Goal: Task Accomplishment & Management: Use online tool/utility

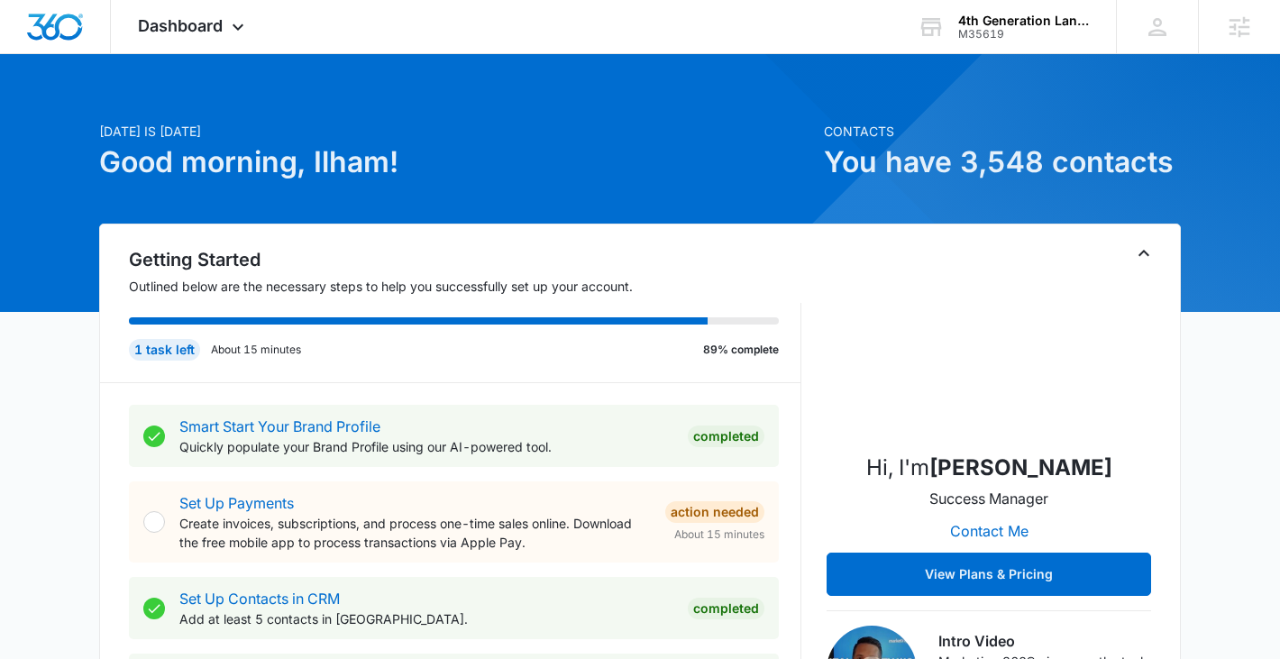
scroll to position [11, 0]
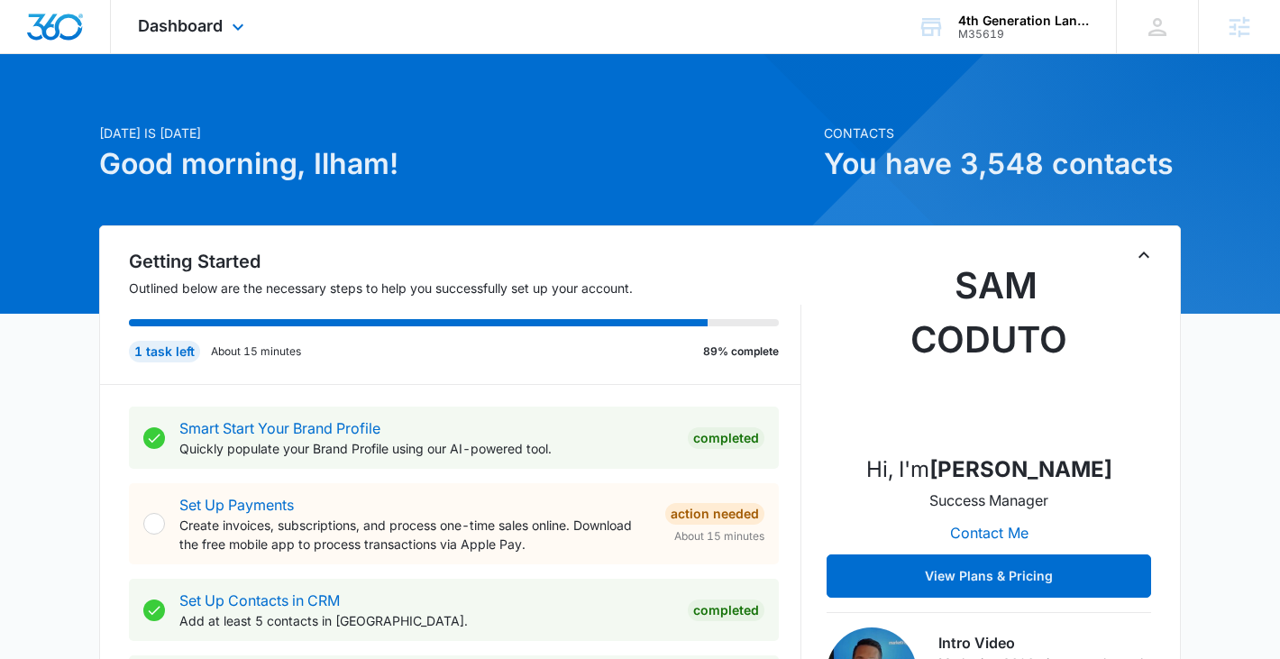
click at [237, 45] on div "Dashboard Apps Reputation Websites Forms CRM Email Social Payments POS Content …" at bounding box center [193, 26] width 165 height 53
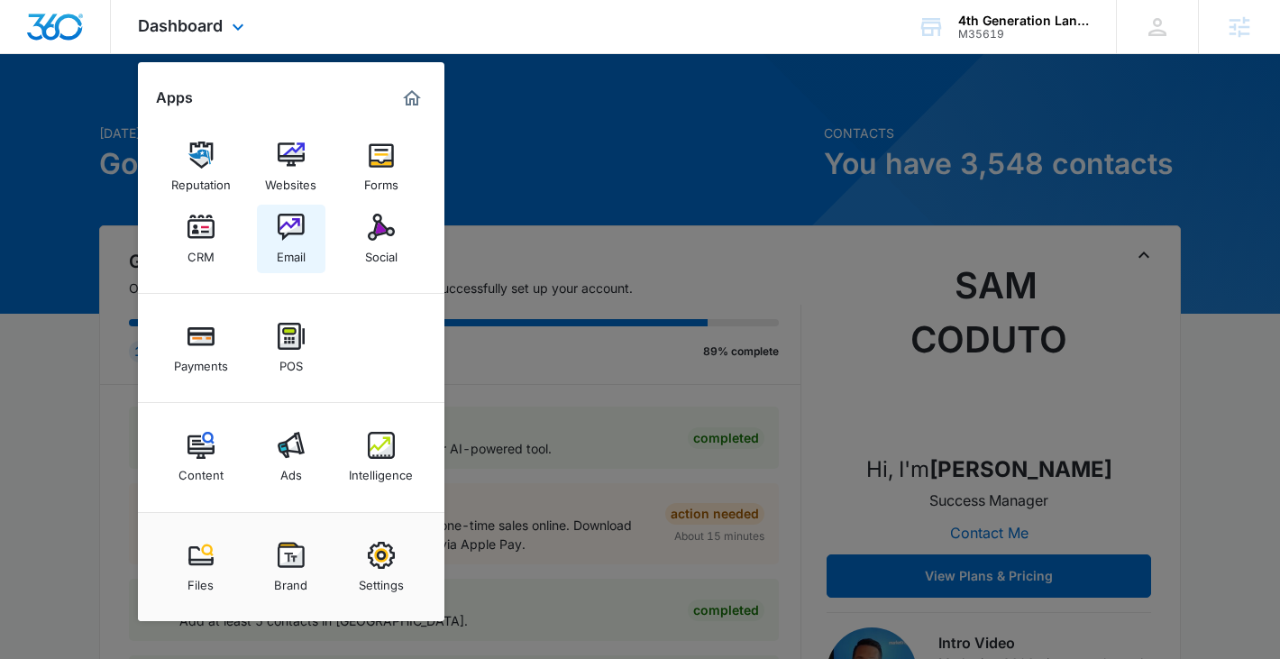
click at [291, 233] on img at bounding box center [291, 227] width 27 height 27
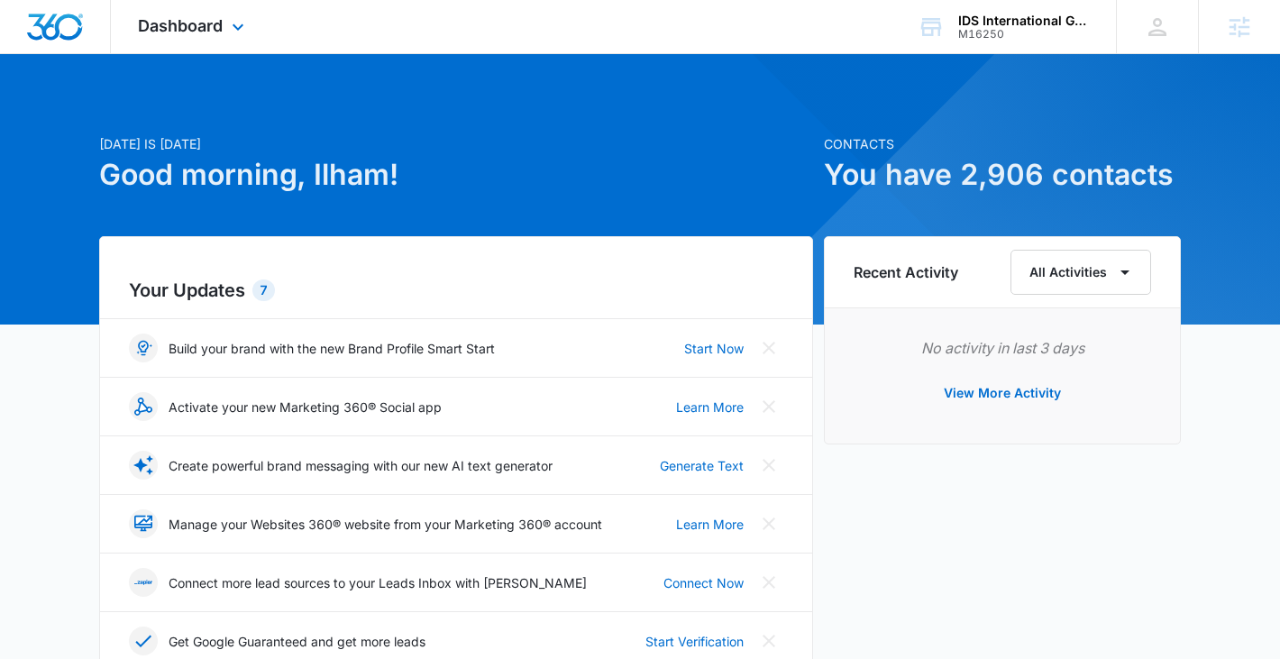
click at [199, 11] on div "Dashboard Apps Reputation Websites Forms CRM Email Social Shop Payments POS Con…" at bounding box center [193, 26] width 165 height 53
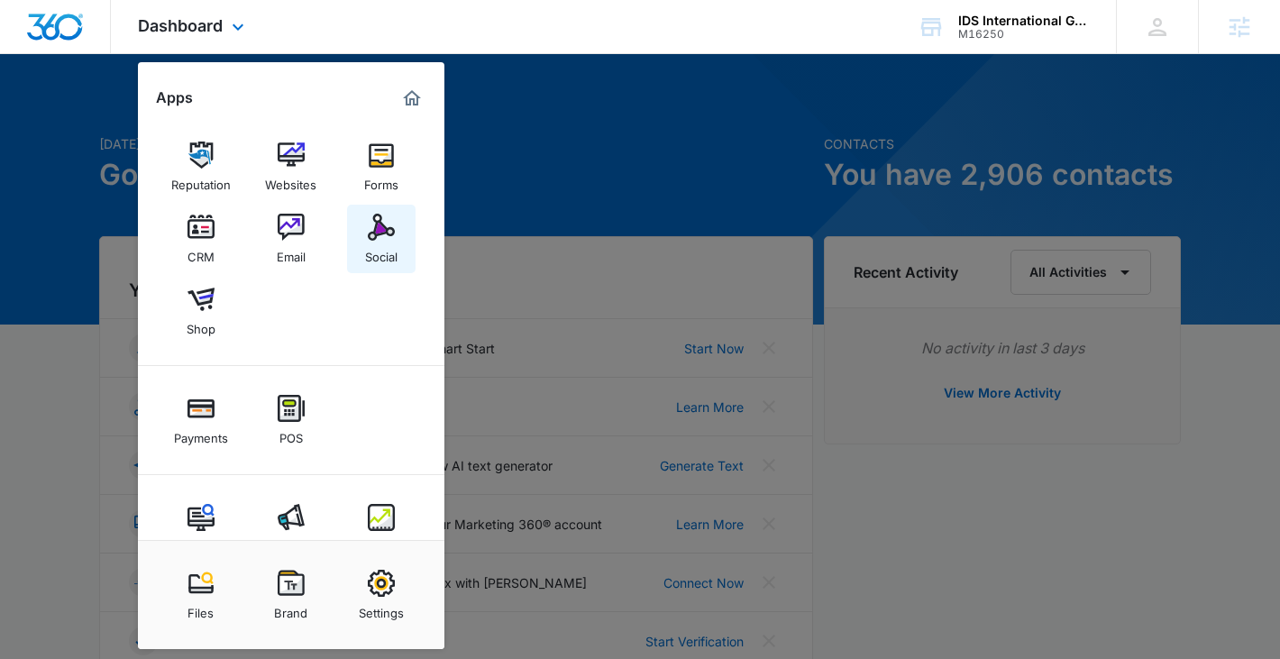
click at [405, 247] on link "Social" at bounding box center [381, 239] width 69 height 69
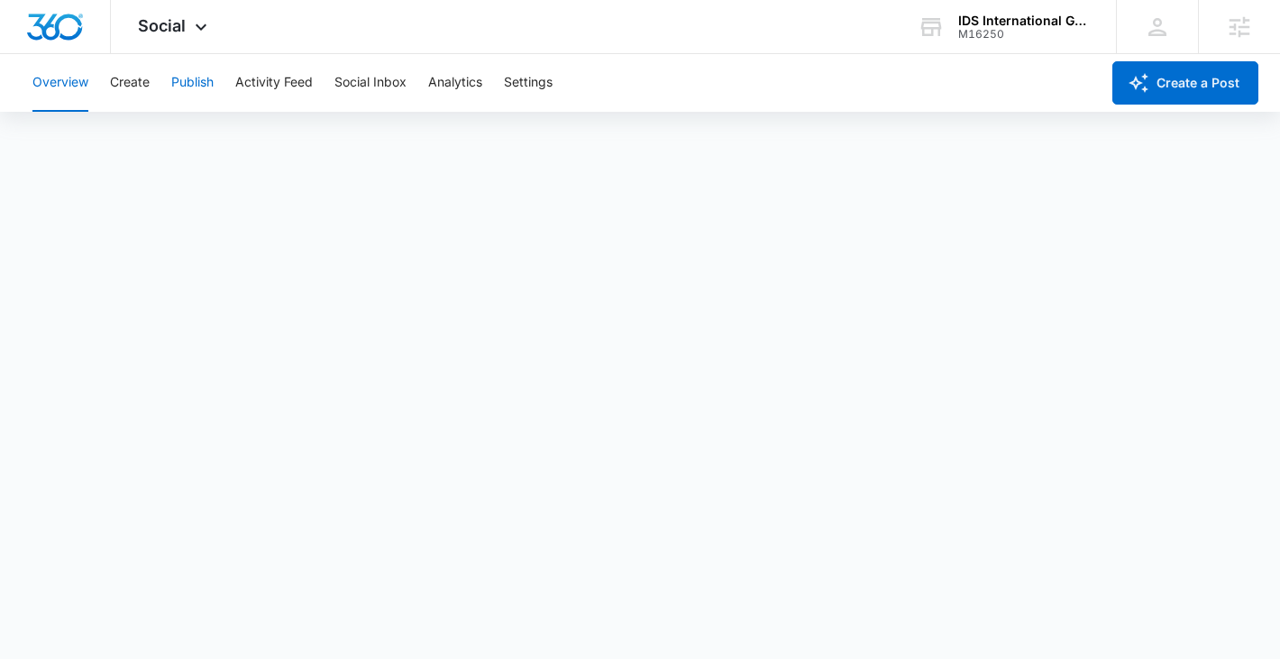
click at [171, 85] on button "Publish" at bounding box center [192, 83] width 42 height 58
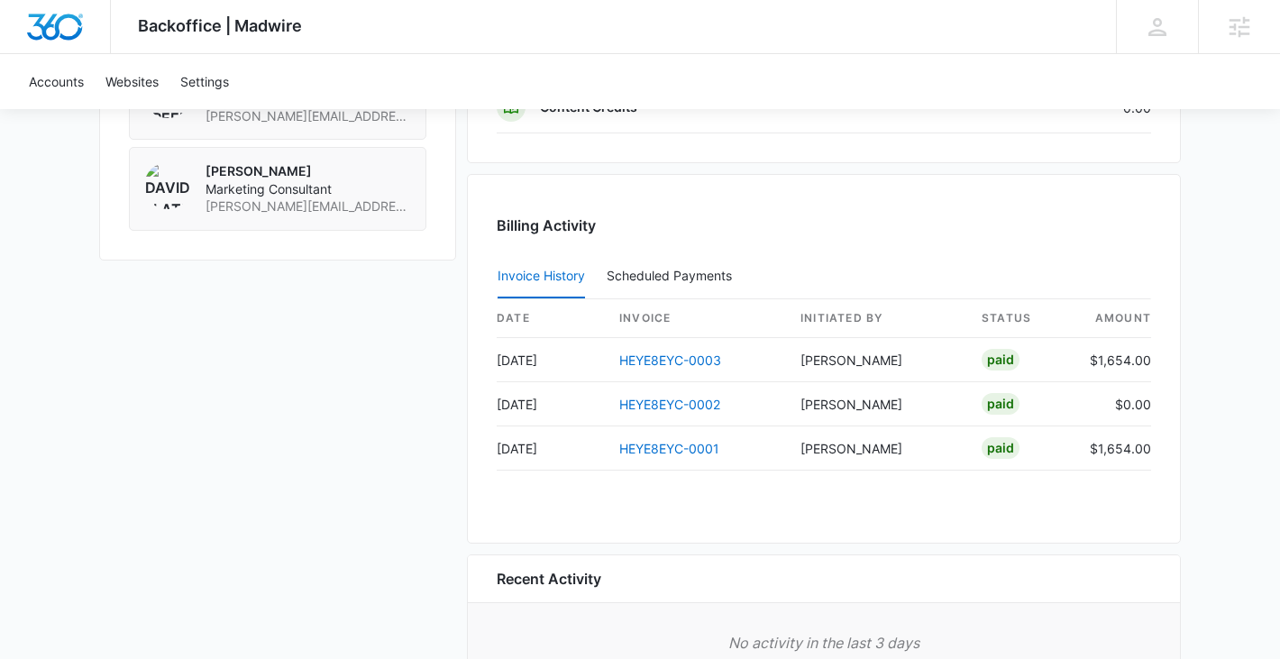
scroll to position [1741, 0]
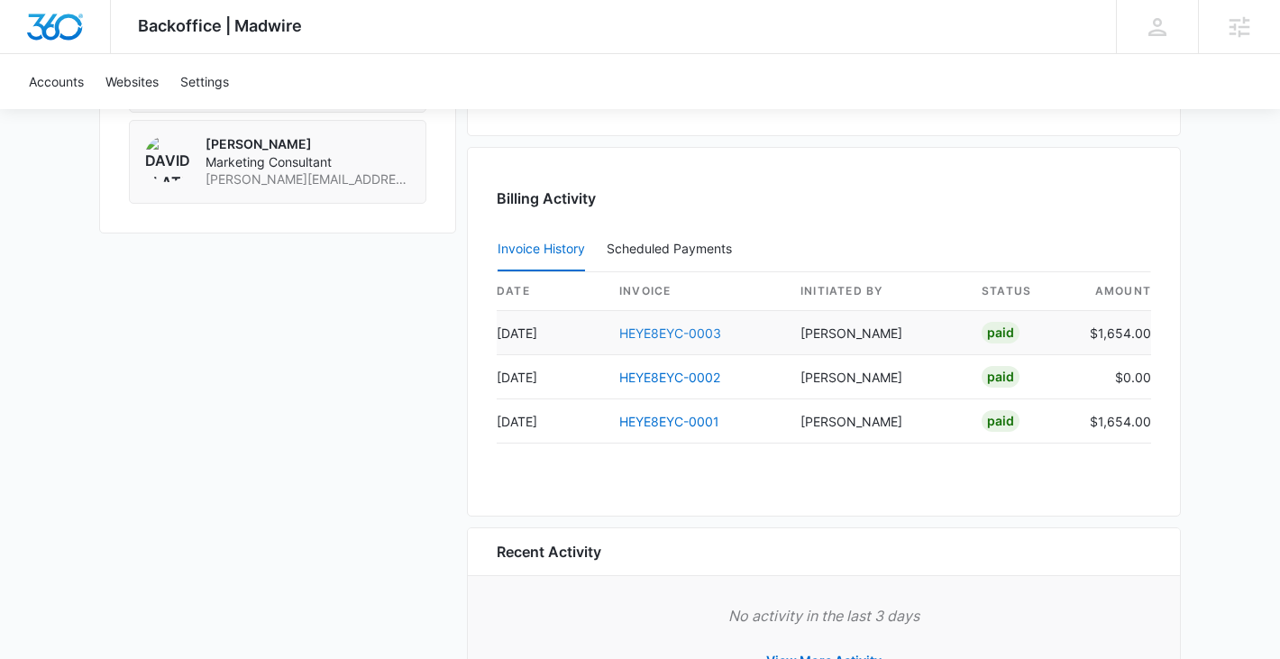
click at [663, 330] on link "HEYE8EYC-0003" at bounding box center [670, 332] width 102 height 15
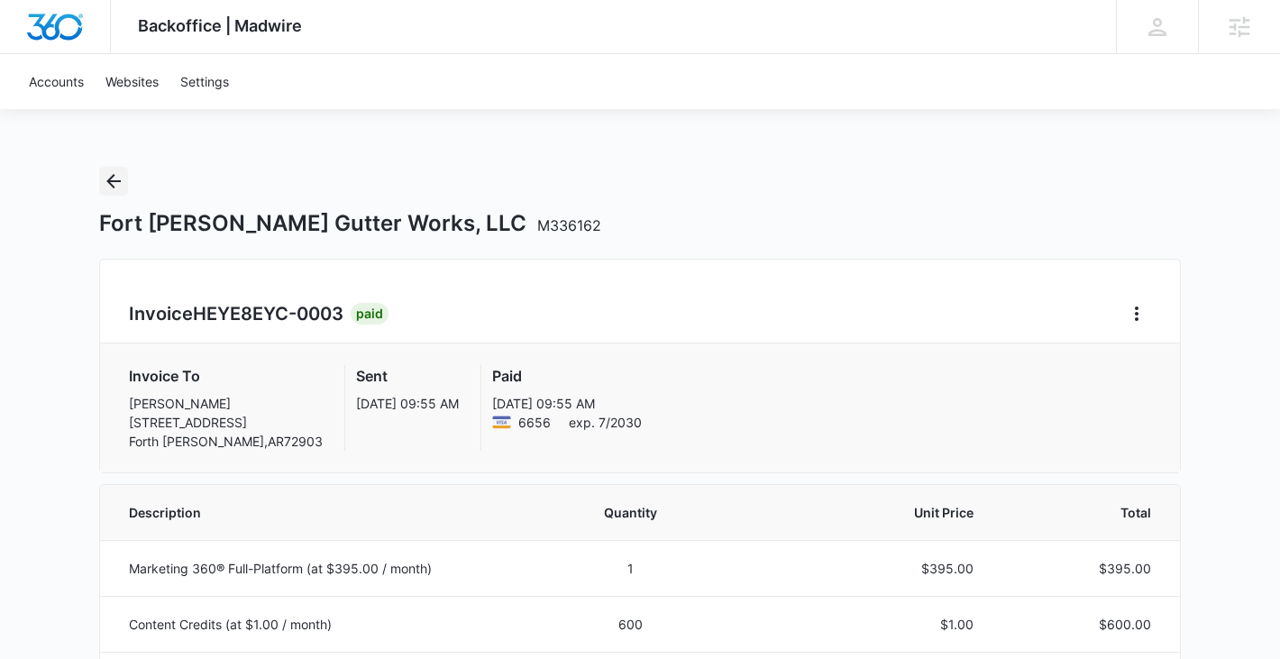
click at [112, 189] on icon "Back" at bounding box center [114, 181] width 22 height 22
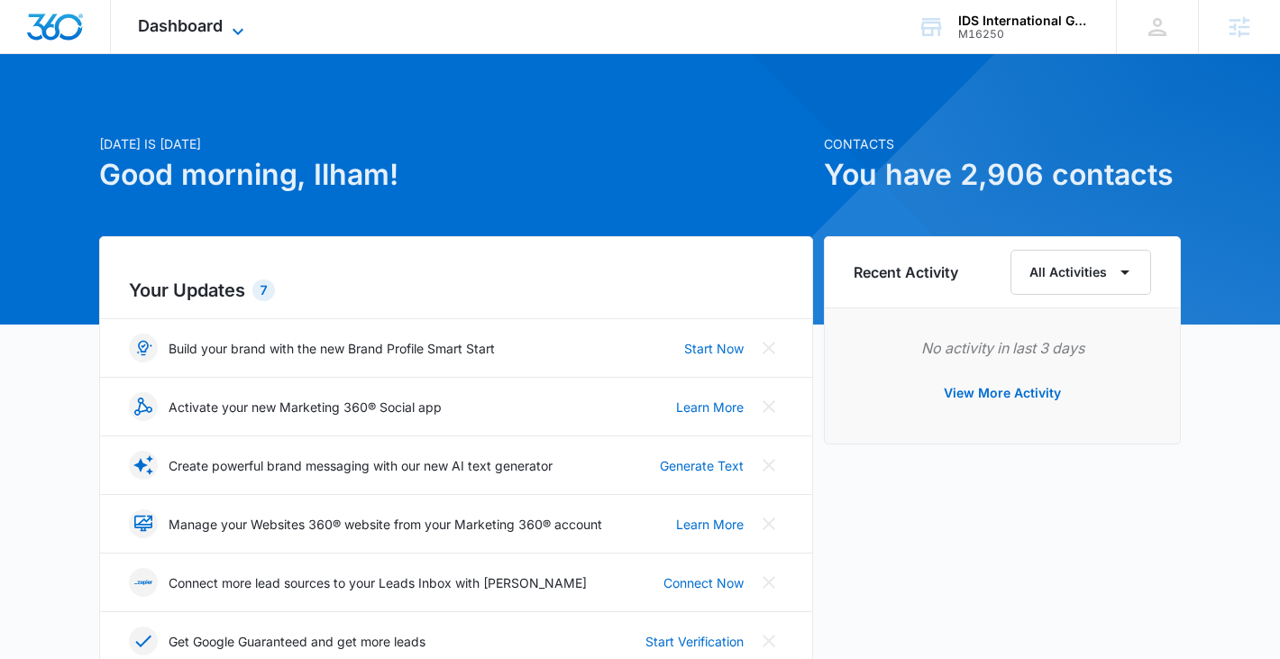
click at [201, 16] on span "Dashboard" at bounding box center [180, 25] width 85 height 19
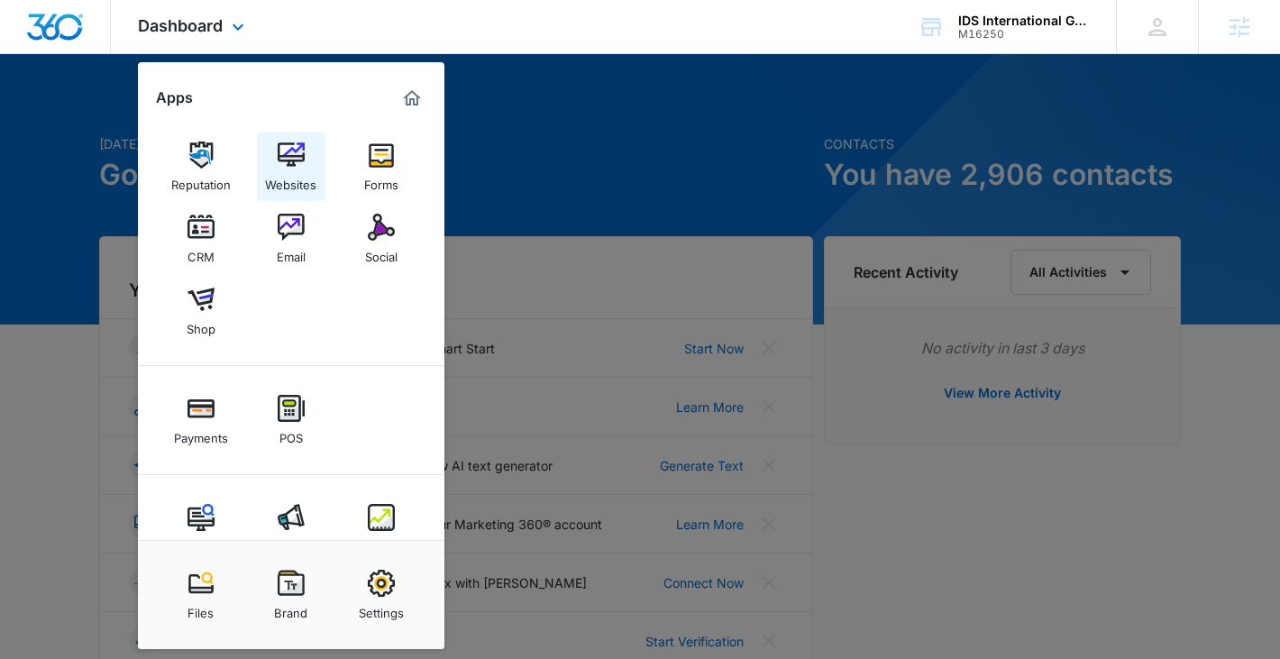
click at [303, 152] on img at bounding box center [291, 155] width 27 height 27
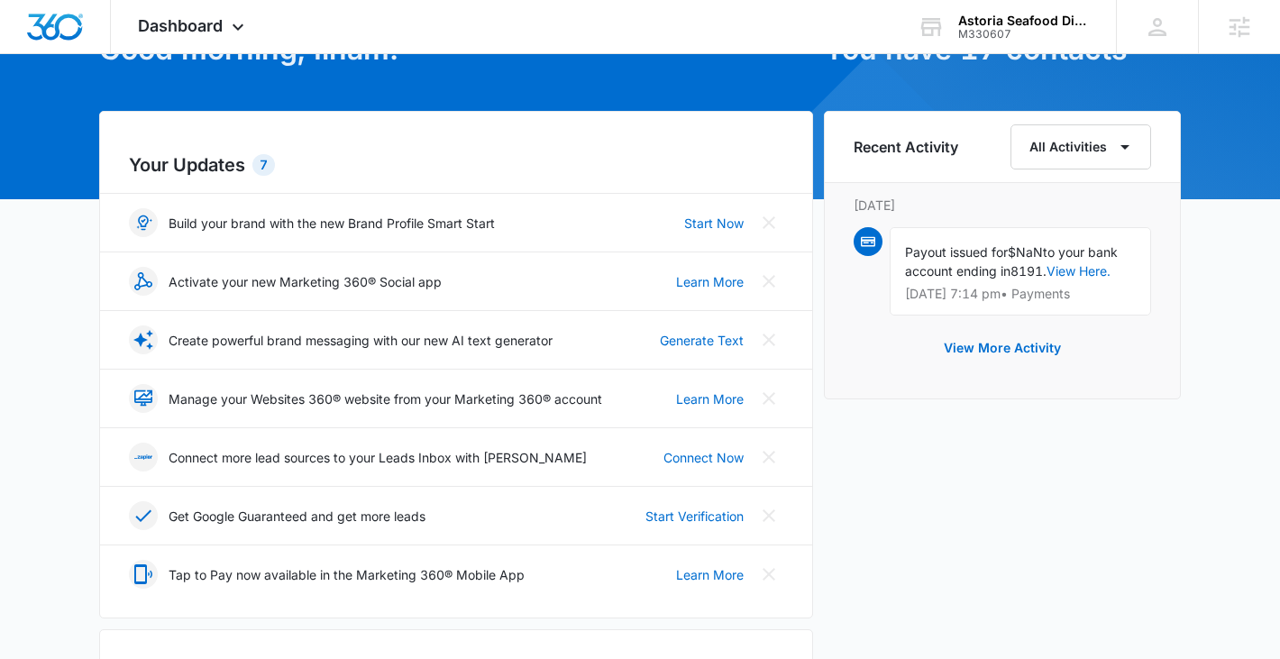
scroll to position [131, 0]
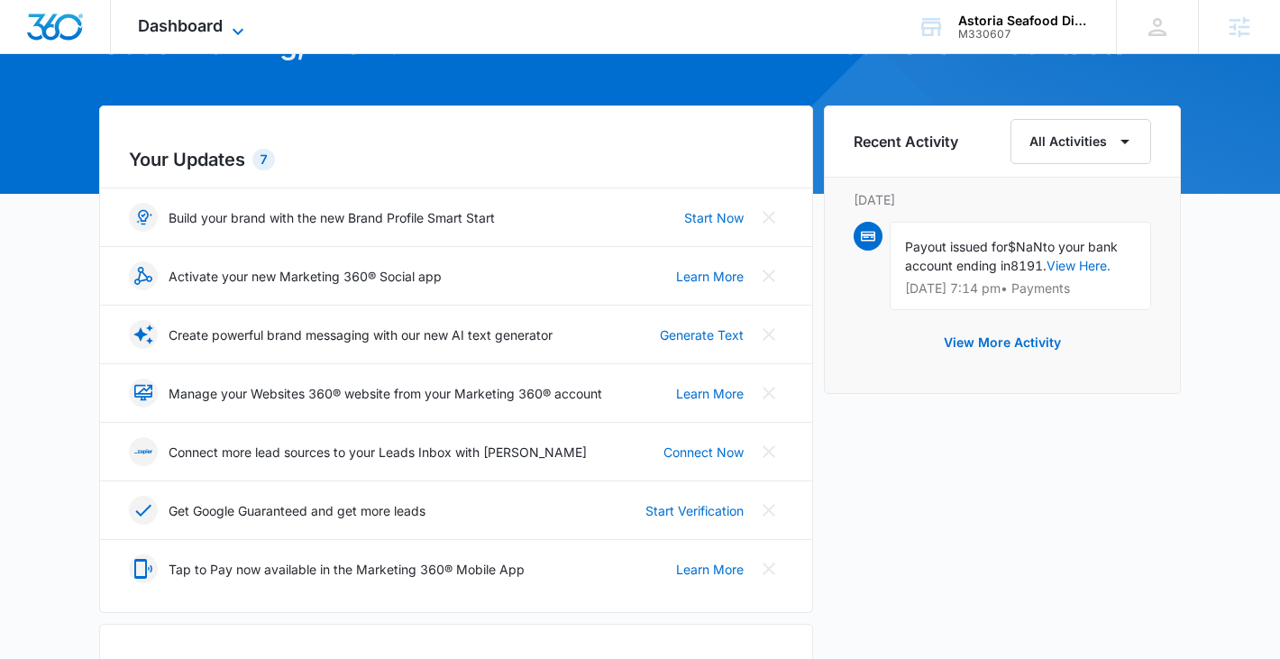
click at [155, 25] on span "Dashboard" at bounding box center [180, 25] width 85 height 19
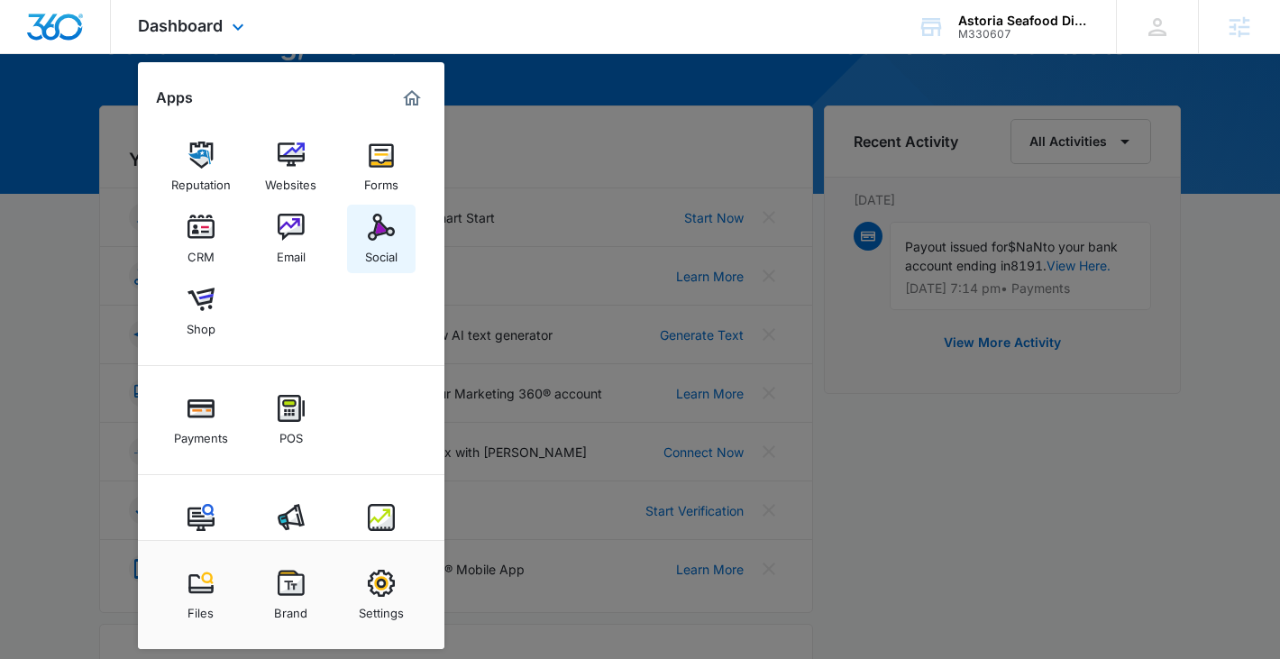
click at [366, 233] on link "Social" at bounding box center [381, 239] width 69 height 69
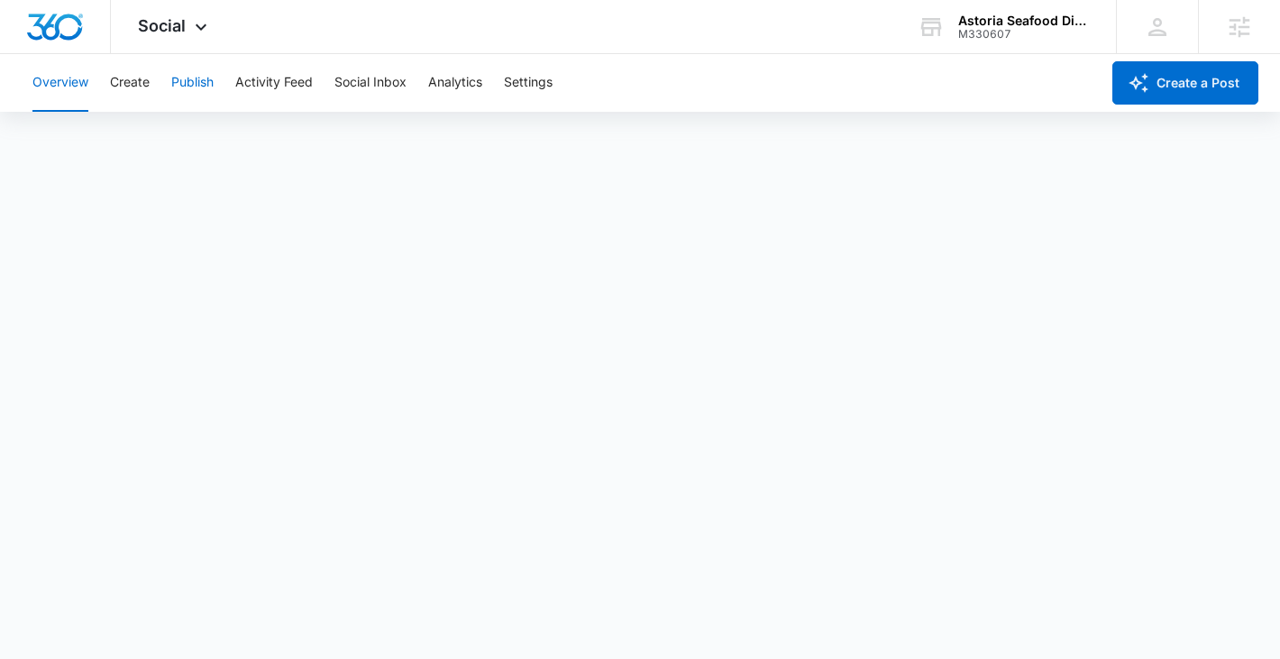
click at [181, 89] on button "Publish" at bounding box center [192, 83] width 42 height 58
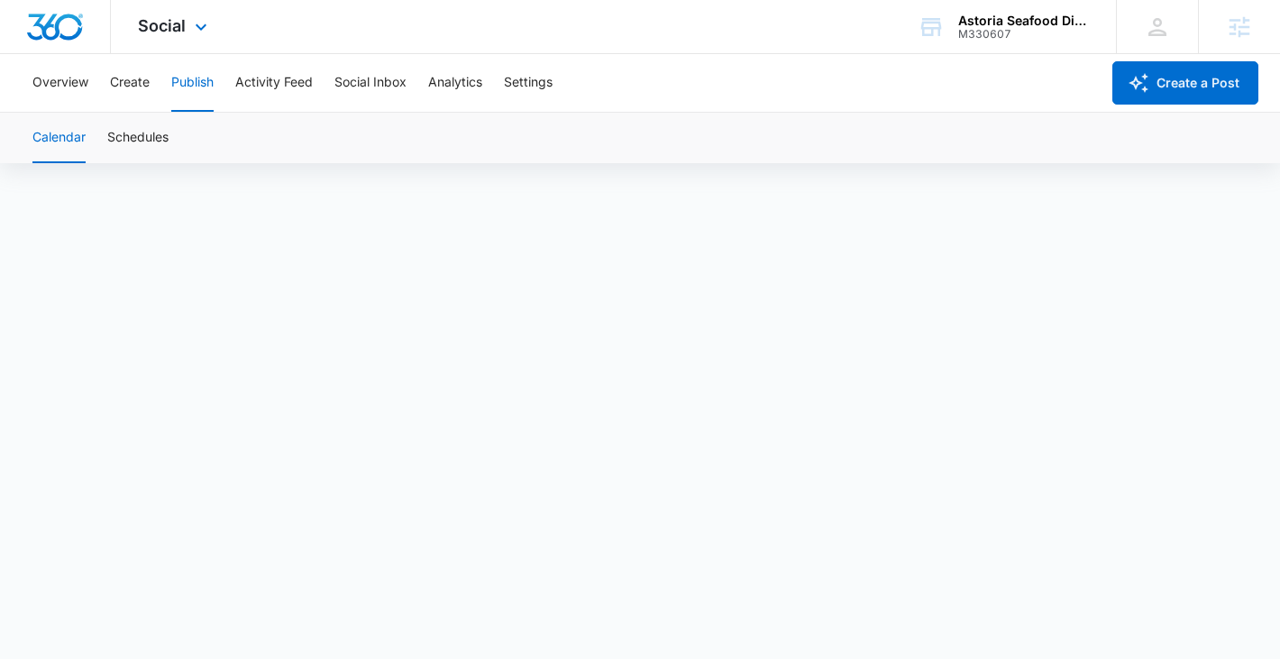
click at [178, 50] on div "Social Apps Reputation Websites Forms CRM Email Social Shop Payments POS Conten…" at bounding box center [175, 26] width 128 height 53
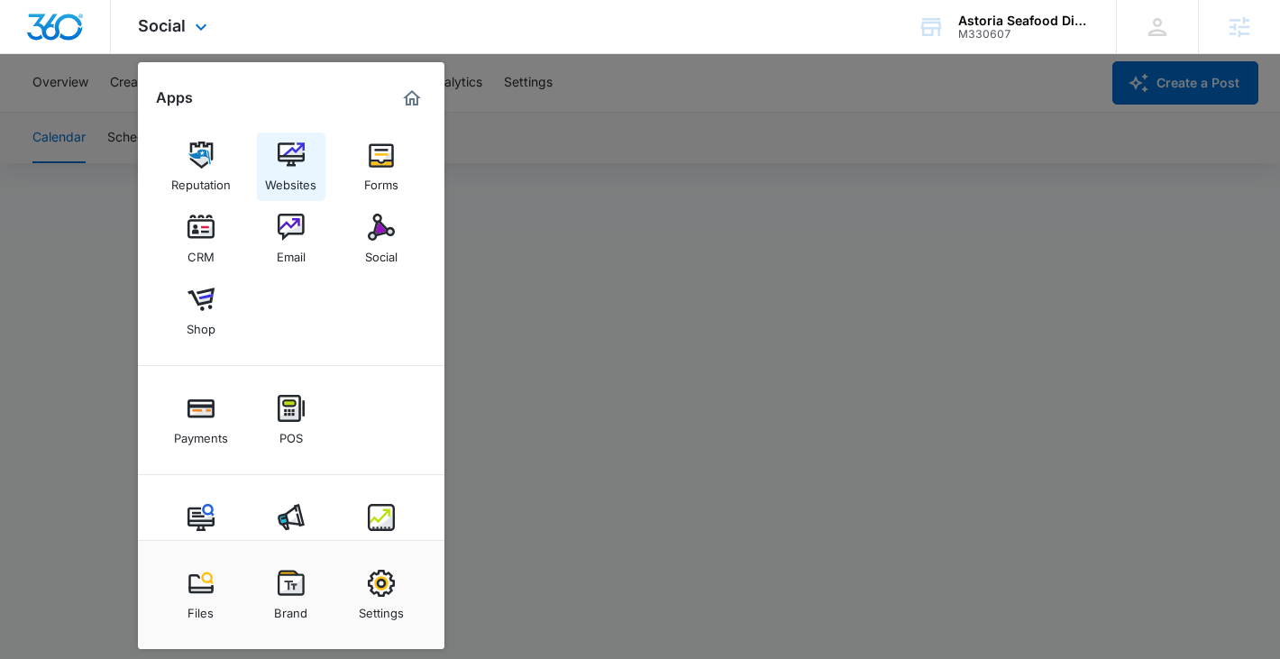
click at [298, 168] on img at bounding box center [291, 155] width 27 height 27
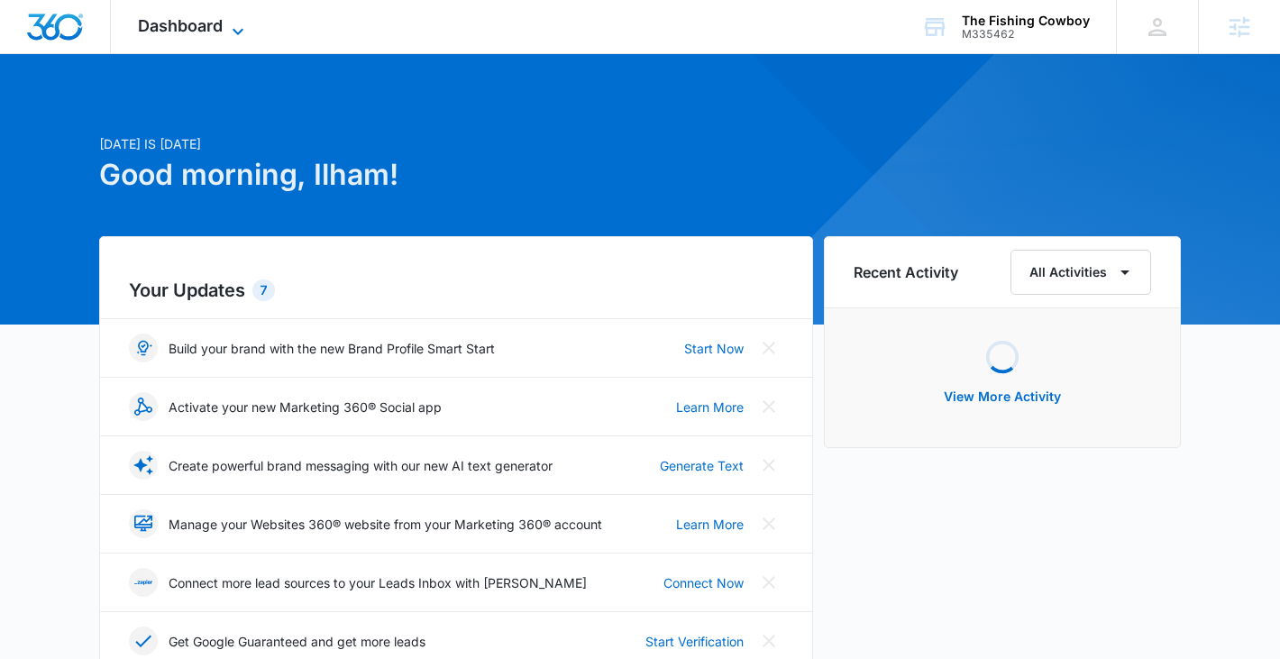
click at [191, 32] on span "Dashboard" at bounding box center [180, 25] width 85 height 19
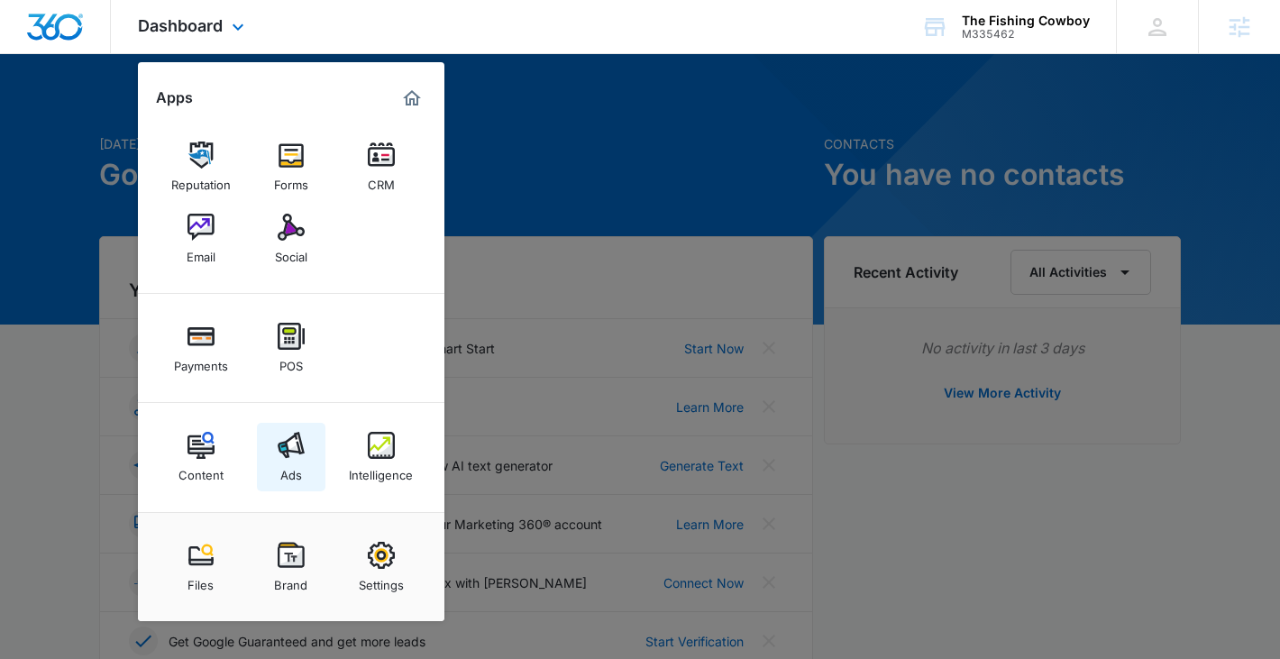
click at [293, 473] on div "Ads" at bounding box center [291, 470] width 22 height 23
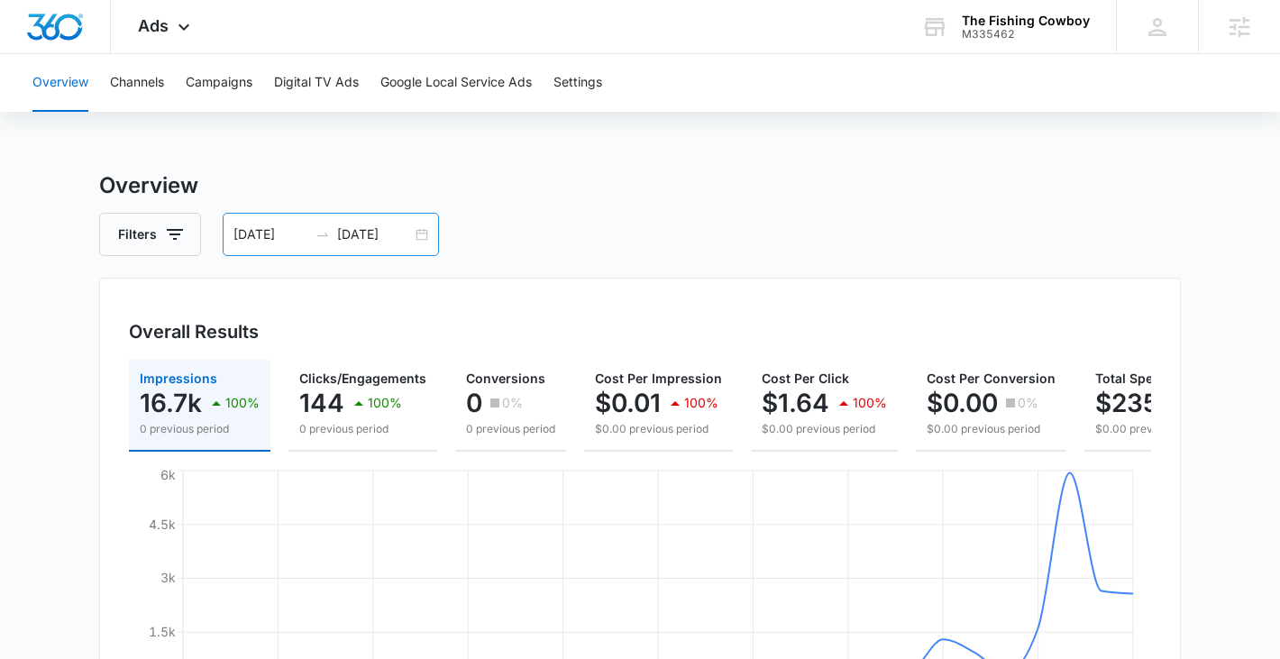
click at [417, 233] on div "[DATE] [DATE]" at bounding box center [331, 234] width 216 height 43
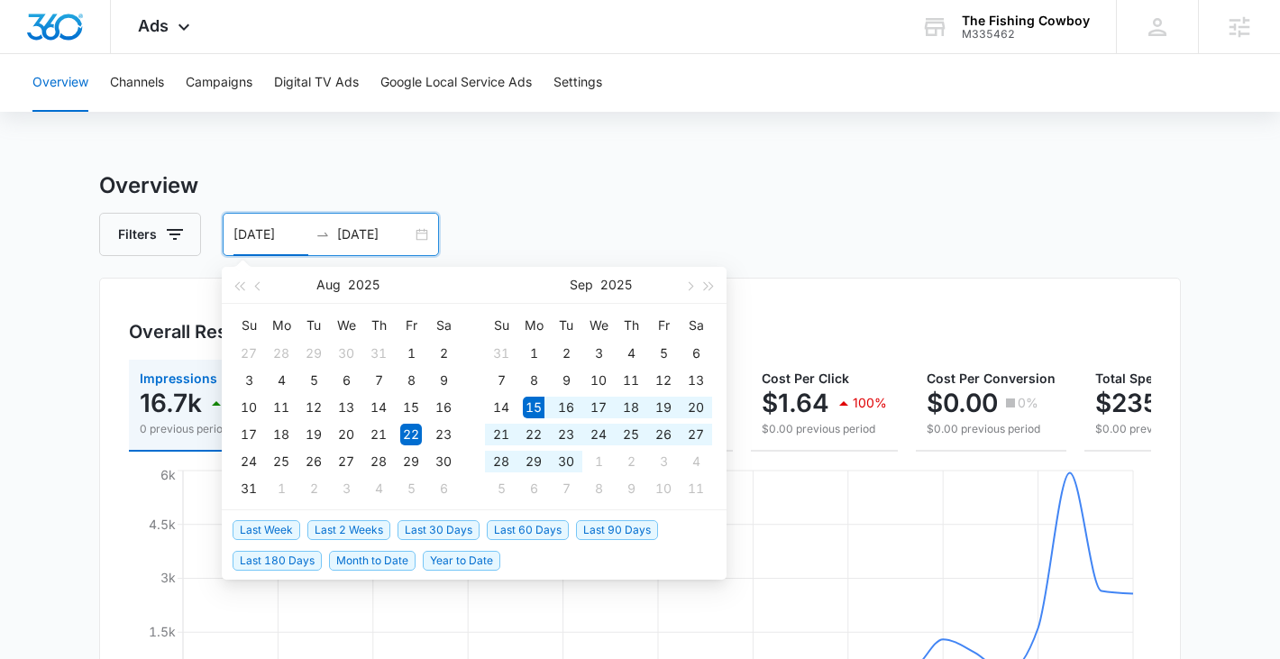
click at [416, 526] on span "Last 30 Days" at bounding box center [438, 530] width 82 height 20
type input "[DATE]"
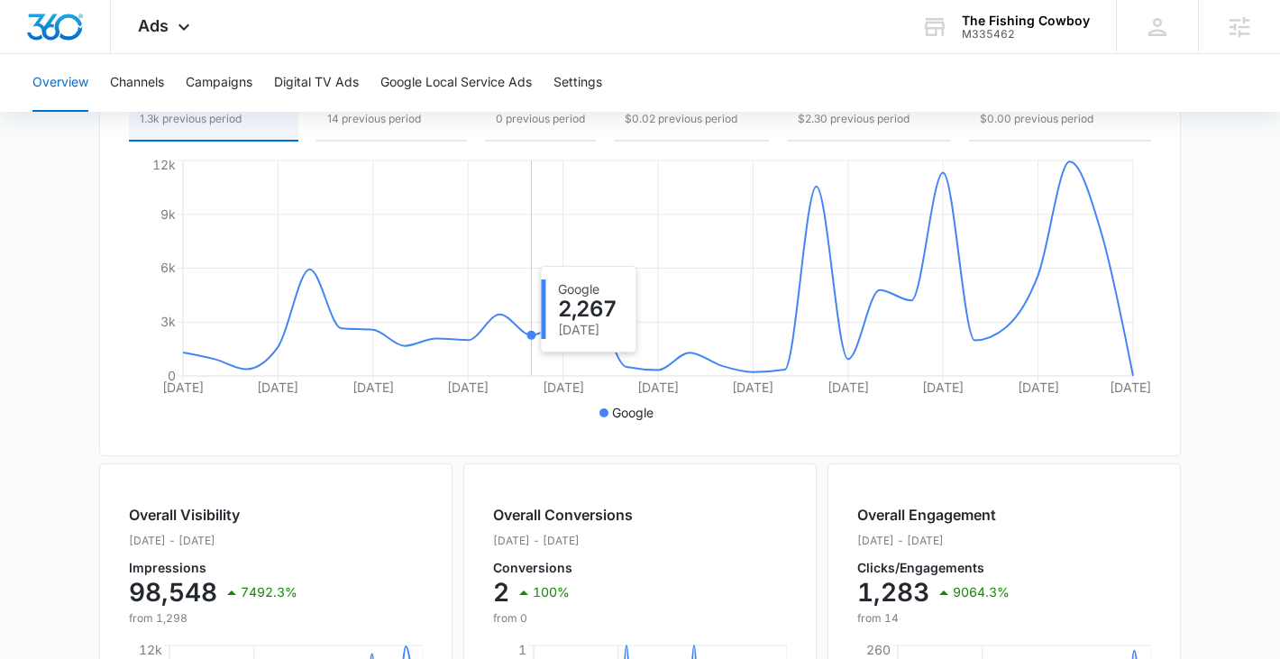
scroll to position [212, 0]
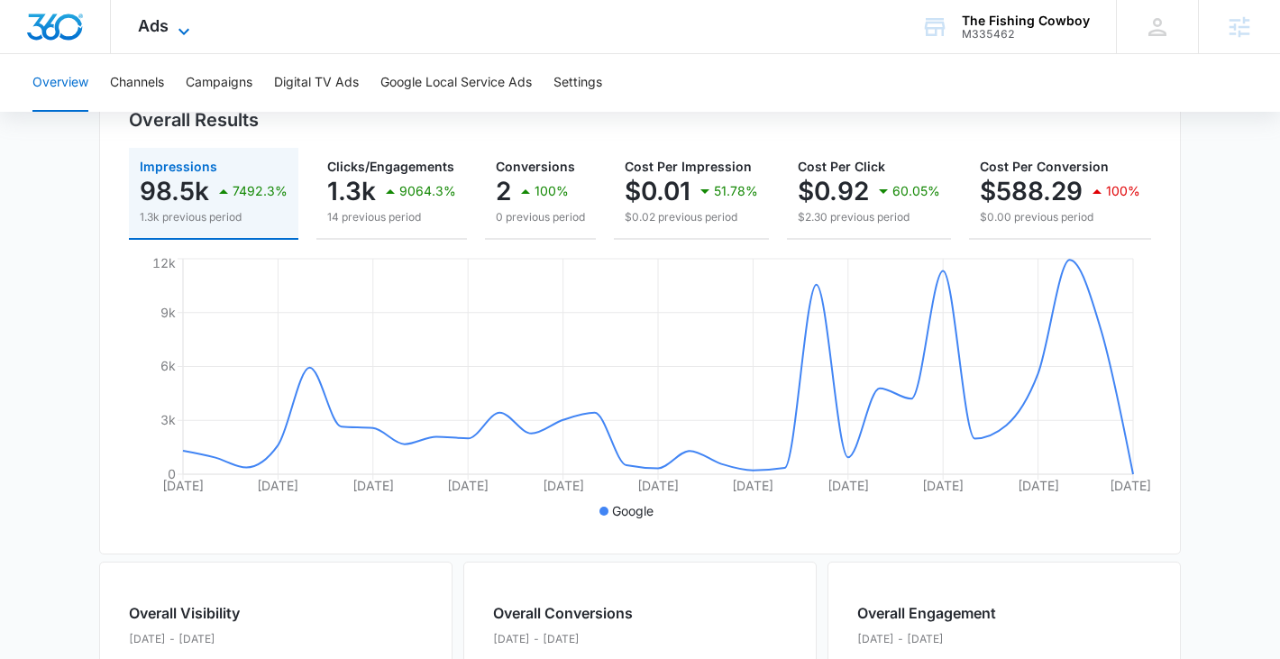
click at [180, 32] on icon at bounding box center [184, 32] width 22 height 22
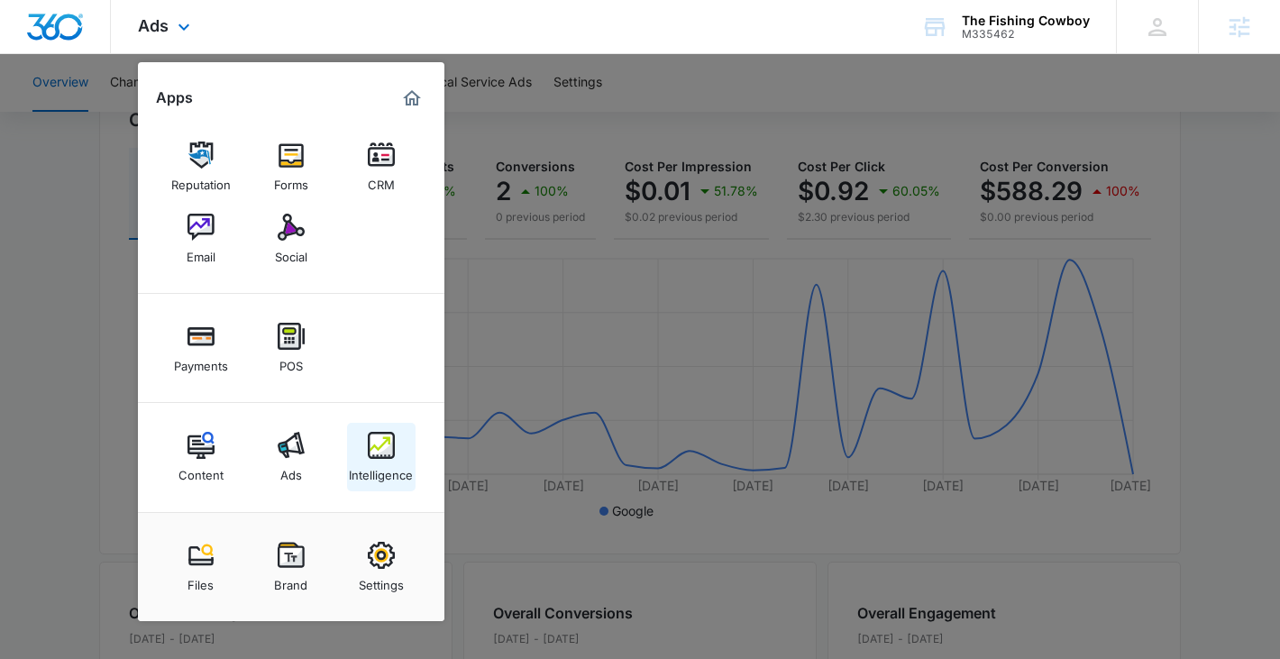
click at [388, 471] on div "Intelligence" at bounding box center [381, 470] width 64 height 23
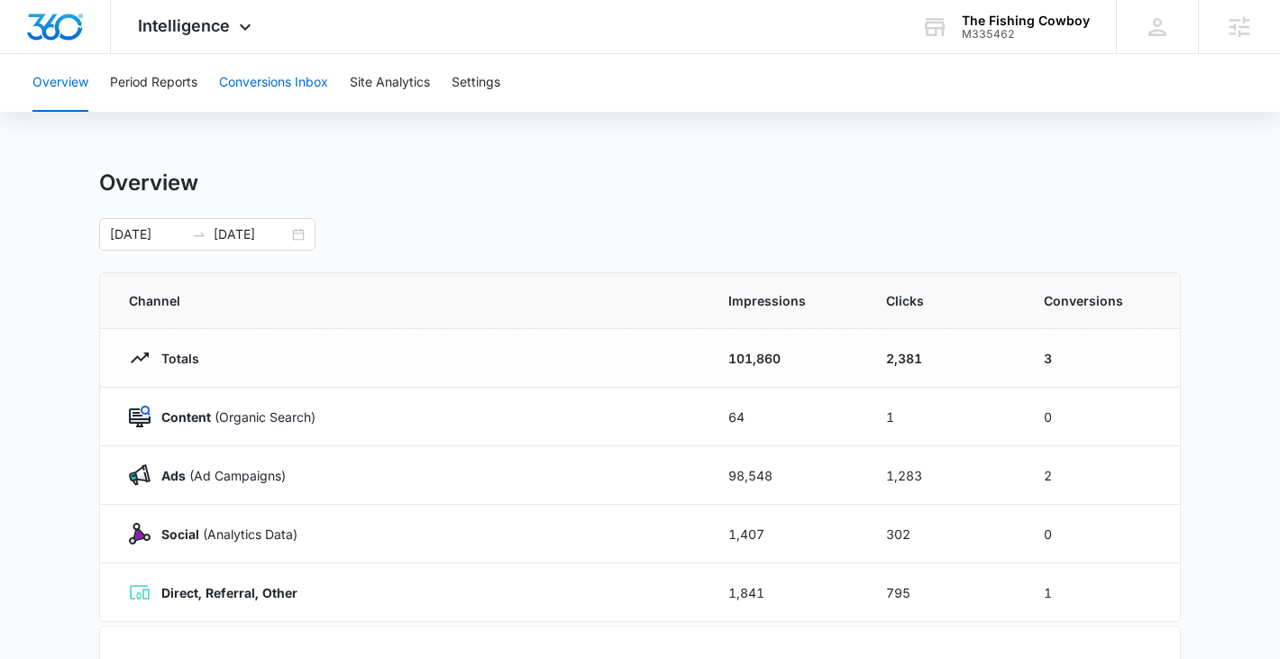
click at [275, 86] on button "Conversions Inbox" at bounding box center [273, 83] width 109 height 58
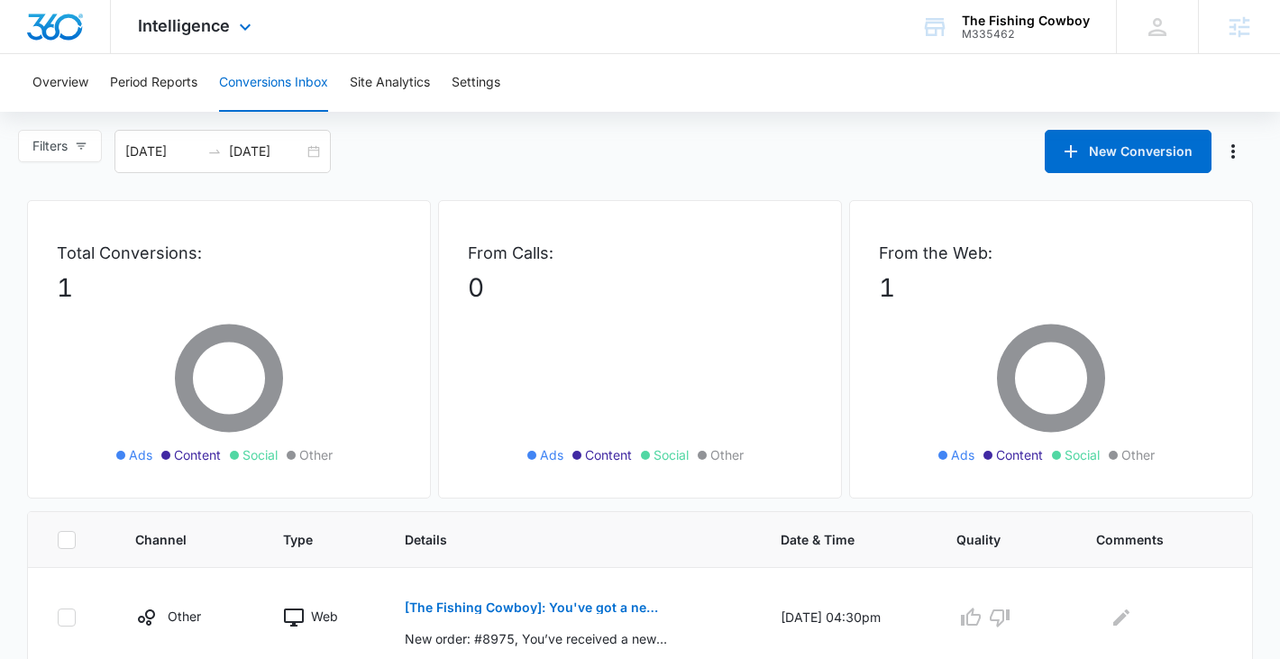
click at [239, 16] on icon at bounding box center [245, 27] width 22 height 22
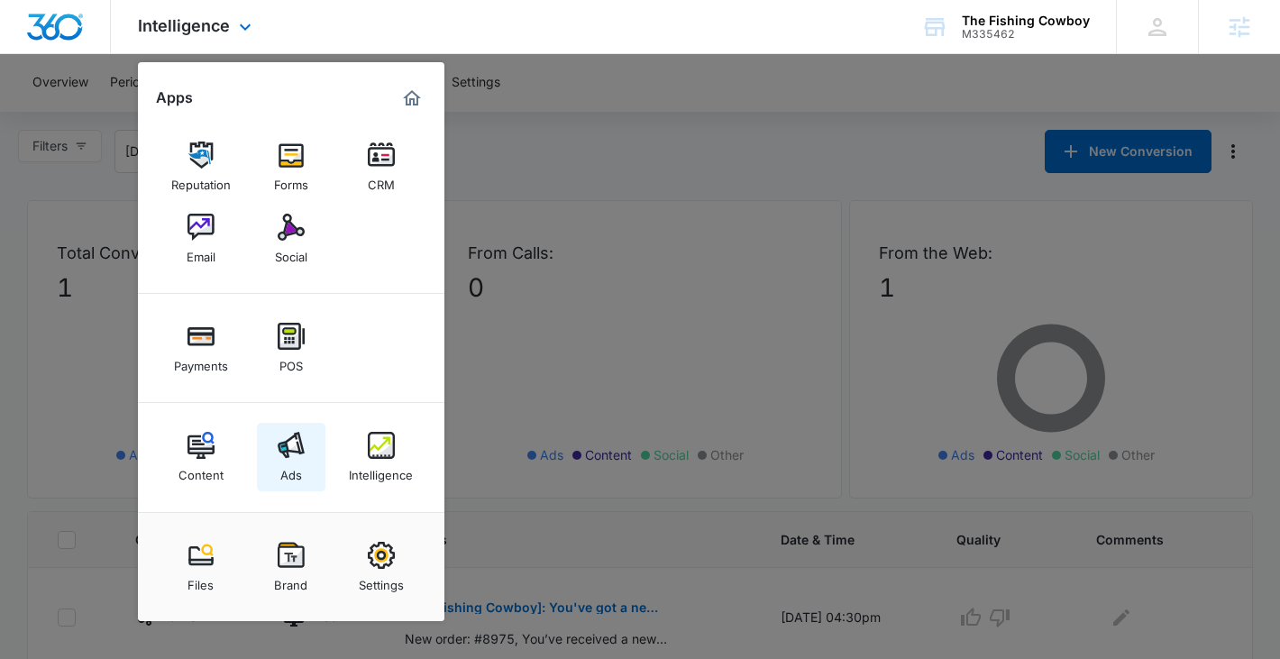
click at [271, 454] on link "Ads" at bounding box center [291, 457] width 69 height 69
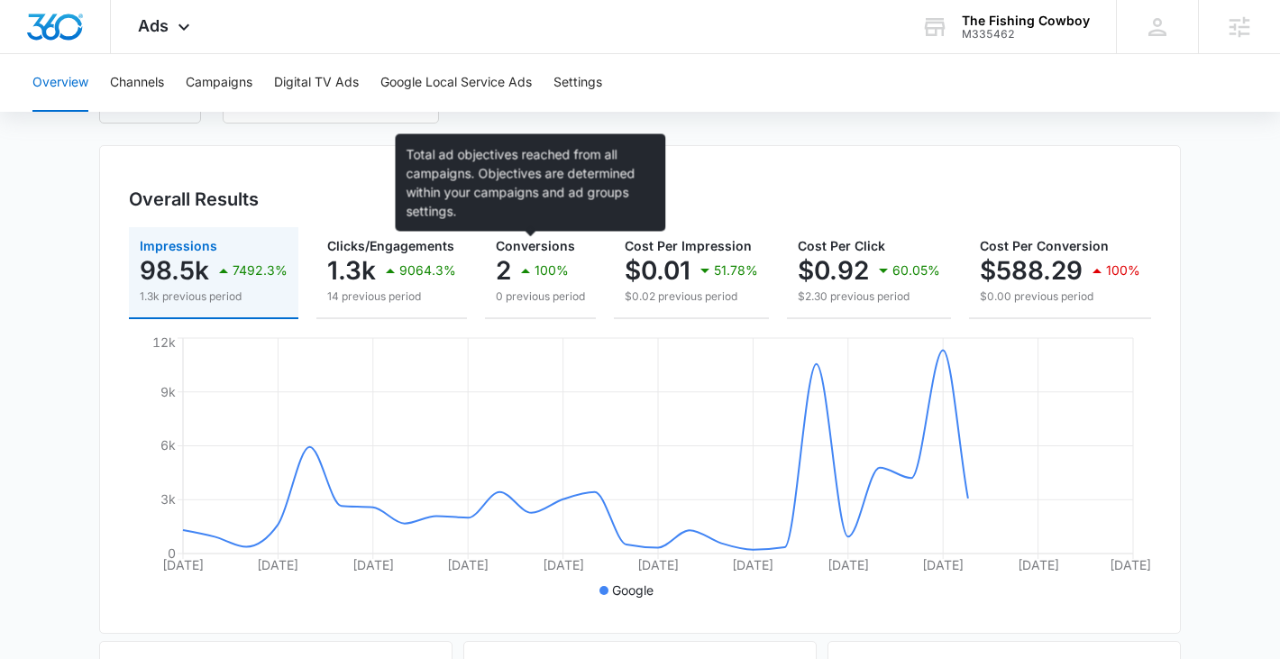
scroll to position [142, 0]
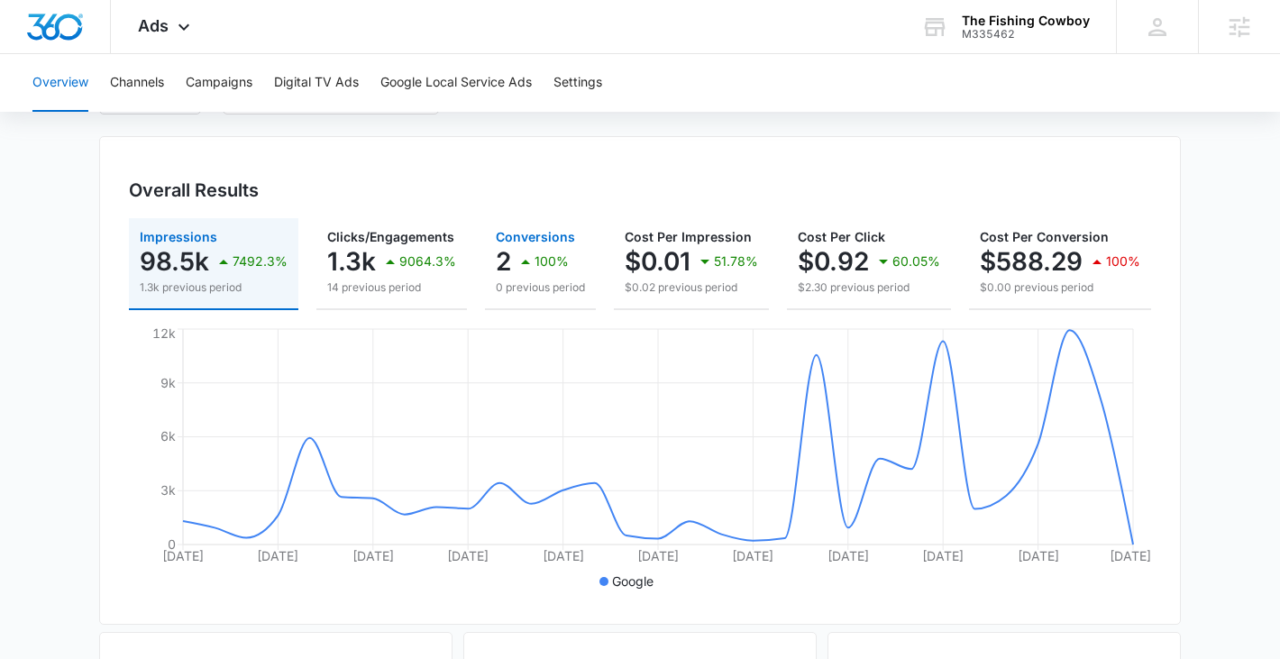
click at [532, 241] on span "Conversions" at bounding box center [535, 236] width 79 height 15
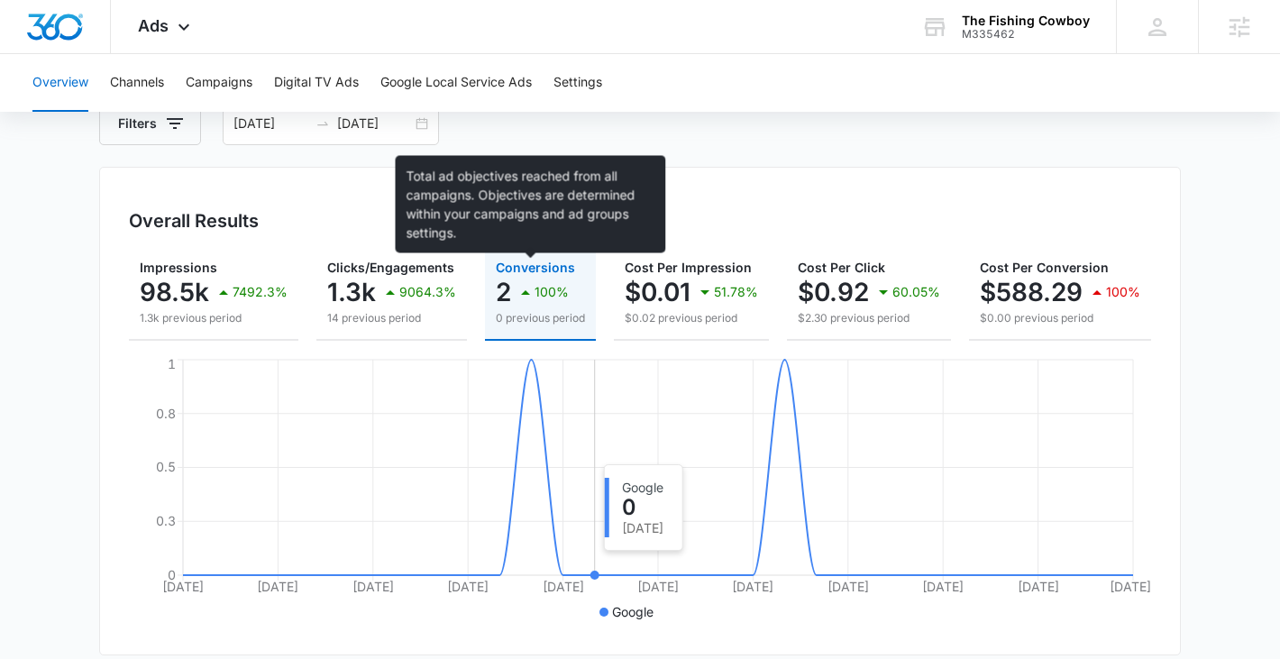
scroll to position [135, 0]
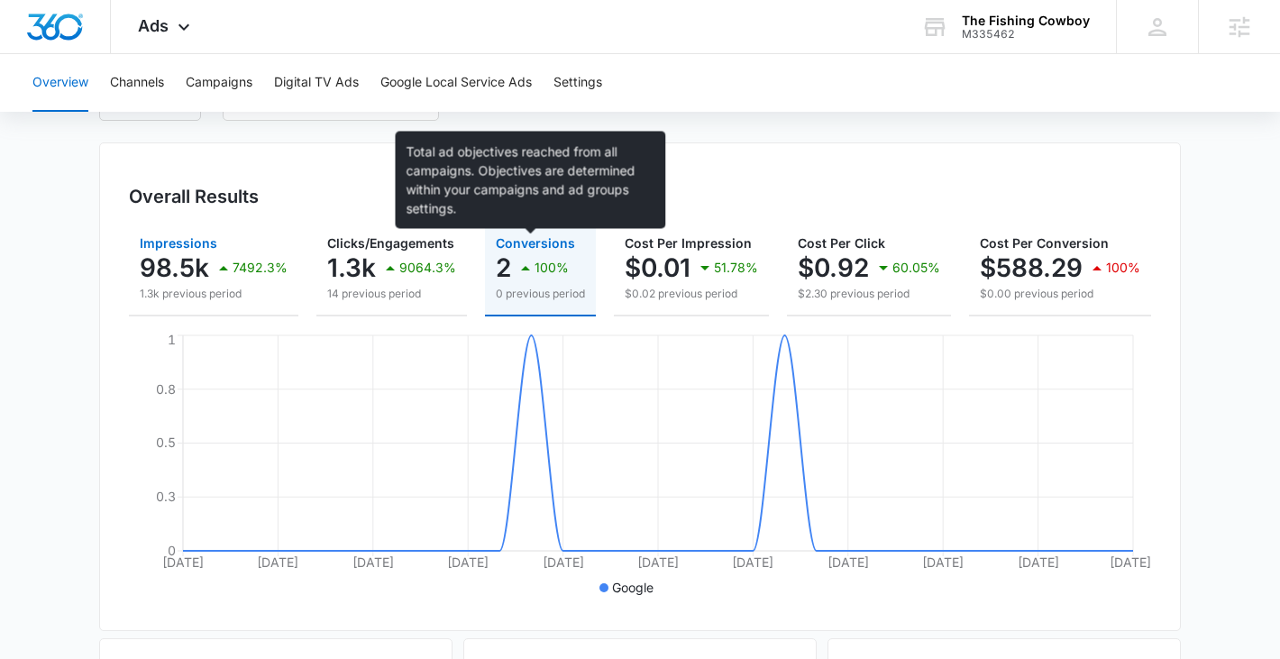
click at [220, 280] on div "7492.3%" at bounding box center [250, 268] width 75 height 36
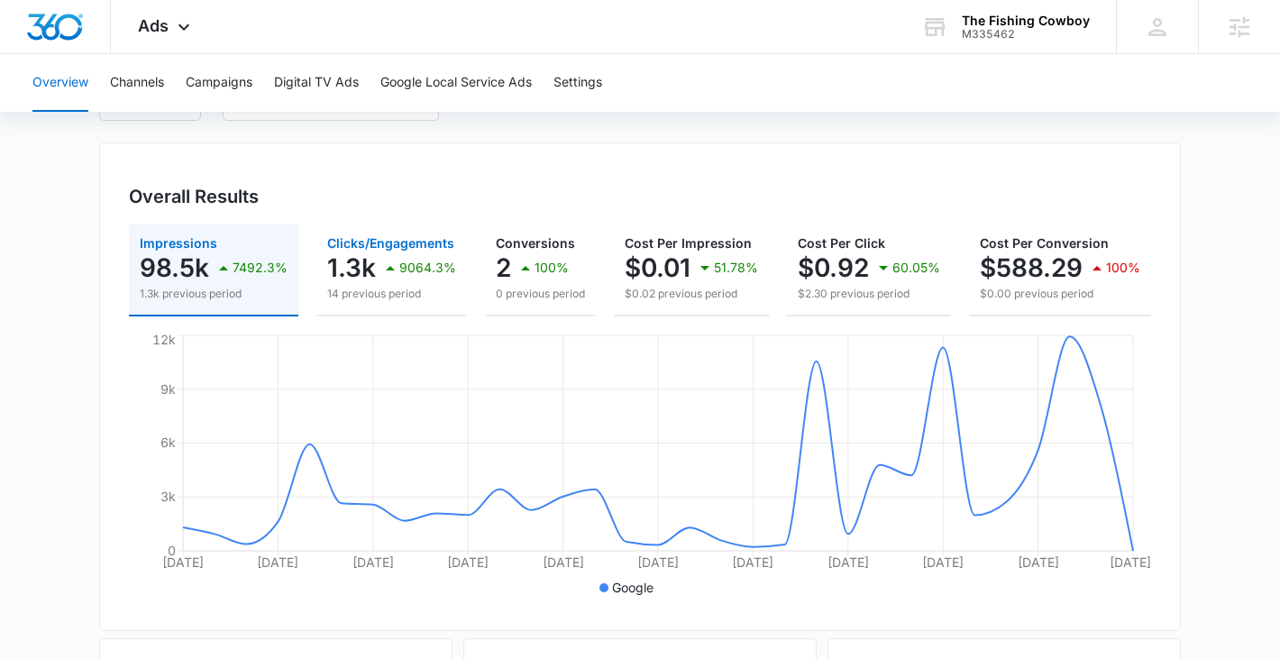
click at [334, 264] on p "1.3k" at bounding box center [351, 267] width 49 height 29
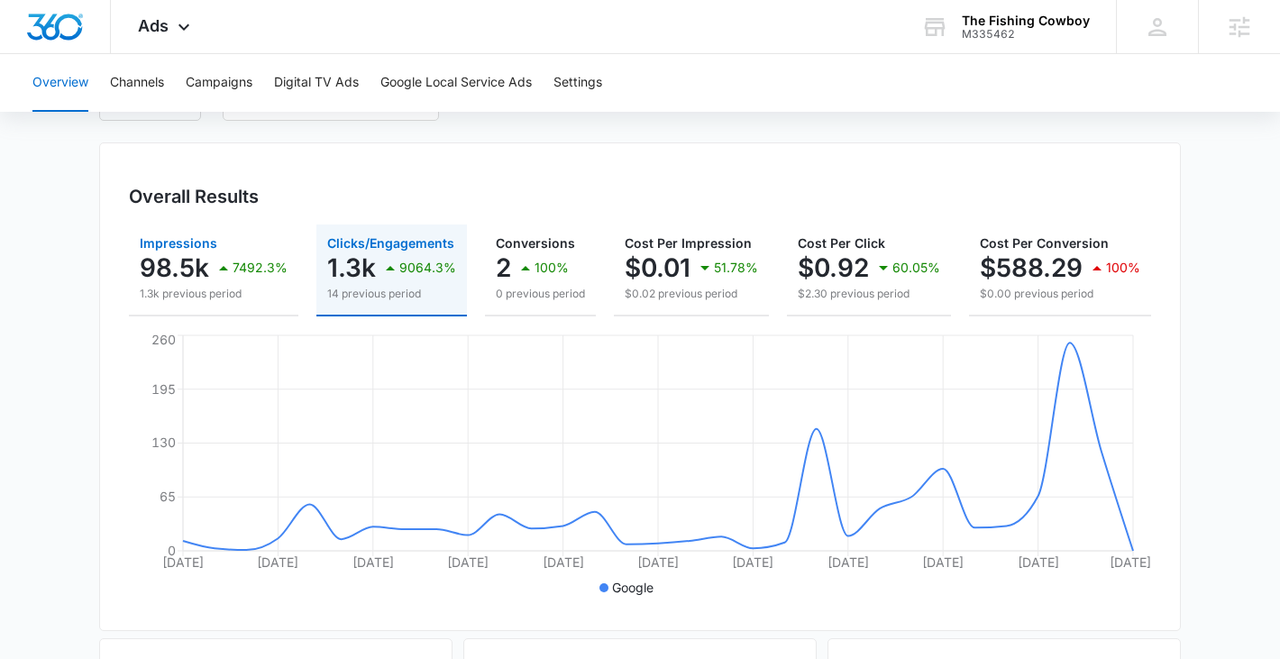
click at [249, 274] on p "7492.3%" at bounding box center [260, 267] width 55 height 13
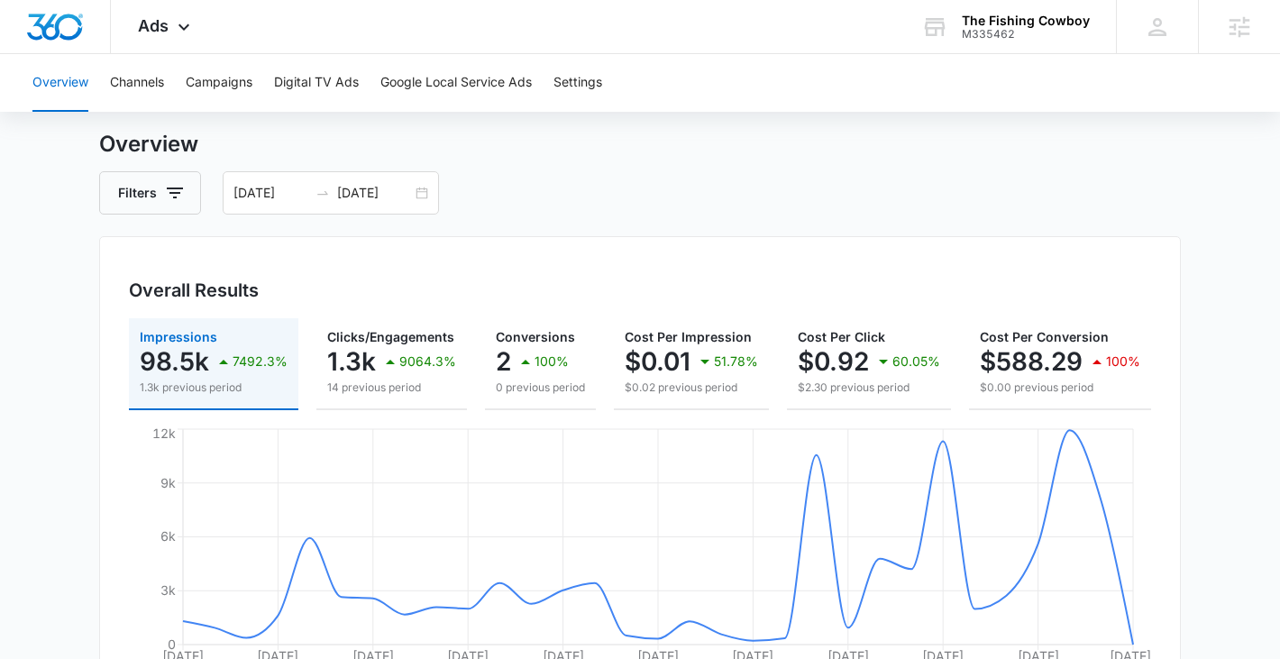
scroll to position [0, 0]
